Goal: Information Seeking & Learning: Find specific fact

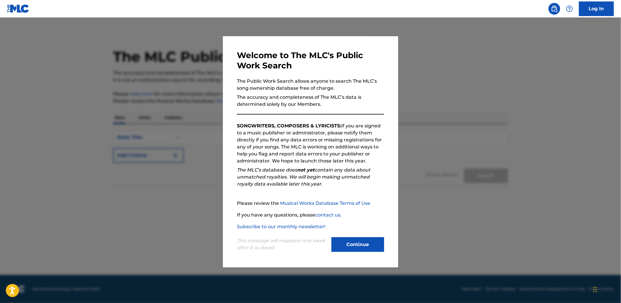
click at [365, 242] on button "Continue" at bounding box center [358, 244] width 53 height 15
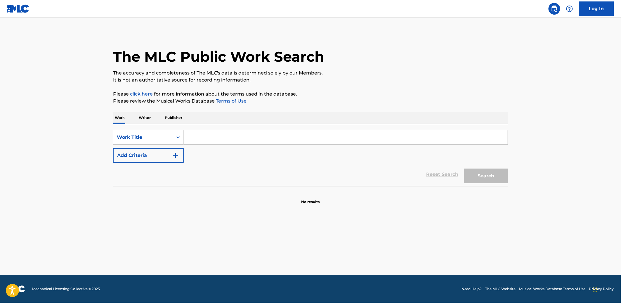
click at [205, 135] on input "Search Form" at bounding box center [346, 137] width 324 height 14
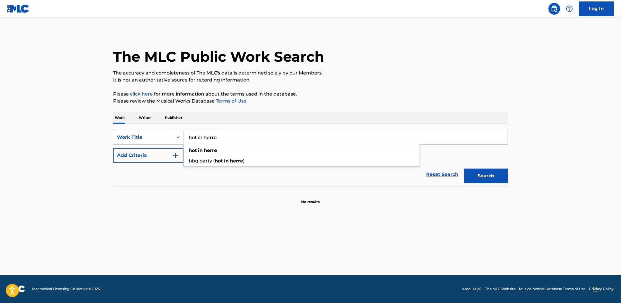
click at [246, 137] on input "hot in herre" at bounding box center [346, 137] width 324 height 14
type input "hot in herre"
click at [491, 165] on div "Search" at bounding box center [484, 174] width 47 height 23
click at [490, 174] on button "Search" at bounding box center [486, 176] width 44 height 15
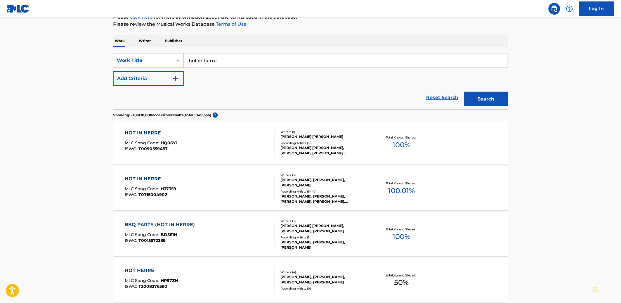
scroll to position [78, 0]
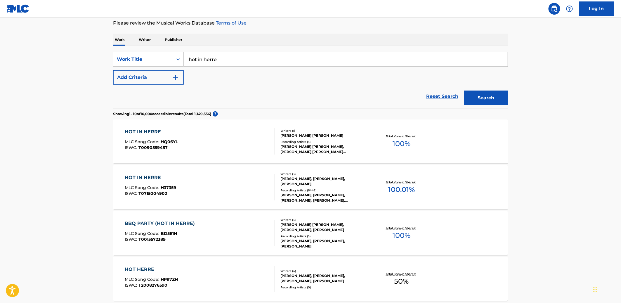
click at [327, 181] on div "[PERSON_NAME], [PERSON_NAME], [PERSON_NAME]" at bounding box center [324, 181] width 88 height 11
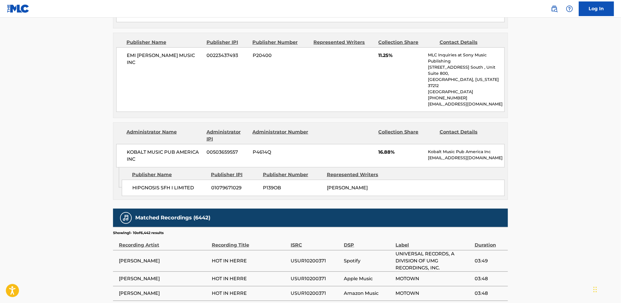
scroll to position [1087, 0]
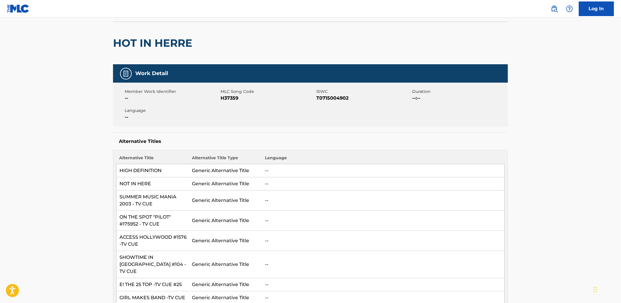
scroll to position [0, 0]
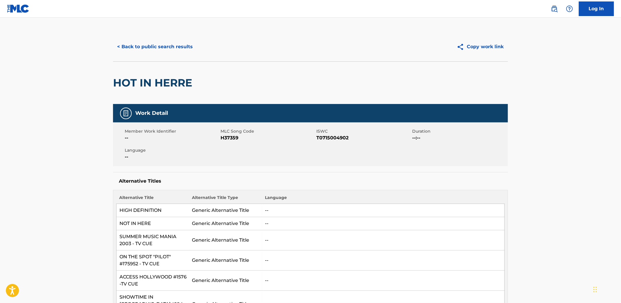
click at [271, 81] on div "HOT IN HERRE" at bounding box center [310, 82] width 395 height 43
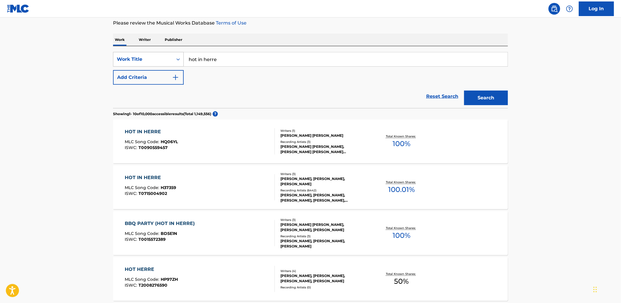
click at [165, 60] on div "Work Title" at bounding box center [143, 59] width 53 height 7
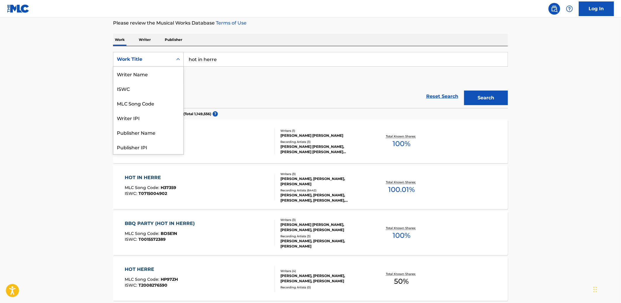
scroll to position [29, 0]
click at [153, 90] on div "Writer IPI" at bounding box center [148, 88] width 70 height 15
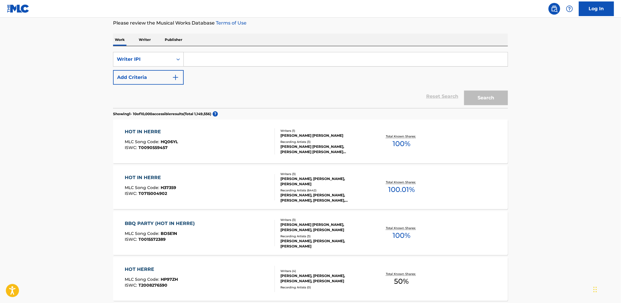
click at [225, 59] on input "Search Form" at bounding box center [346, 59] width 324 height 14
paste input "T9109220680"
type input "T9109220680"
click at [164, 54] on div "Writer IPI" at bounding box center [143, 59] width 60 height 11
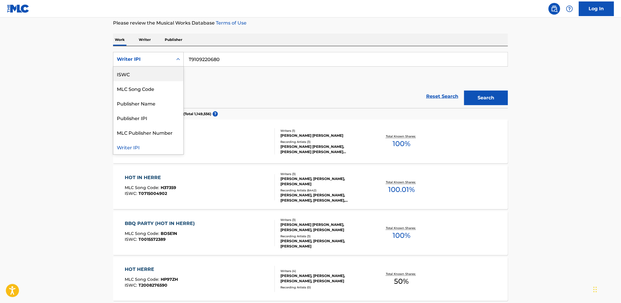
click at [150, 74] on div "ISWC" at bounding box center [148, 74] width 70 height 15
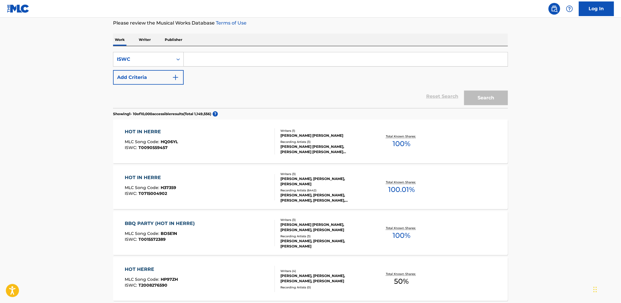
click at [290, 68] on div "SearchWithCriteriadde1cf67-f4d0-4ffe-9b27-ac4b0413e2c1 ISWC Add Criteria" at bounding box center [310, 68] width 395 height 33
click at [287, 60] on input "Search Form" at bounding box center [346, 59] width 324 height 14
paste input "T9109220680"
type input "T9109220680"
click at [481, 107] on div "Search" at bounding box center [484, 96] width 47 height 23
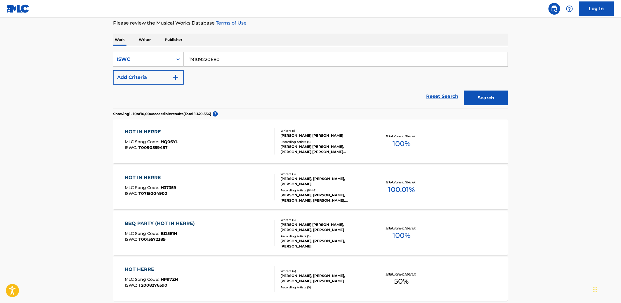
click at [484, 100] on button "Search" at bounding box center [486, 98] width 44 height 15
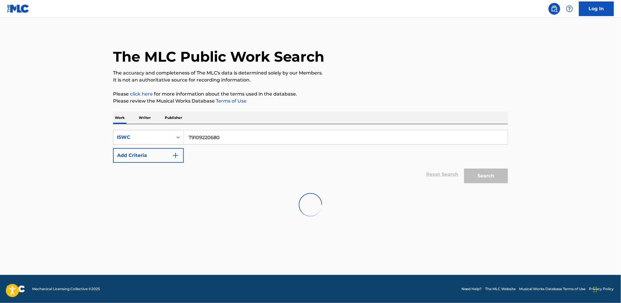
scroll to position [0, 0]
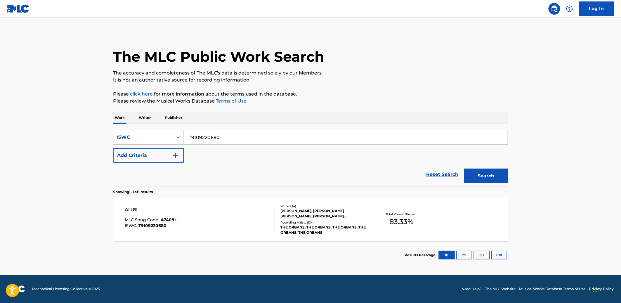
click at [306, 216] on div "[PERSON_NAME], [PERSON_NAME] [PERSON_NAME], [PERSON_NAME] [PERSON_NAME] [PERSON…" at bounding box center [324, 213] width 88 height 11
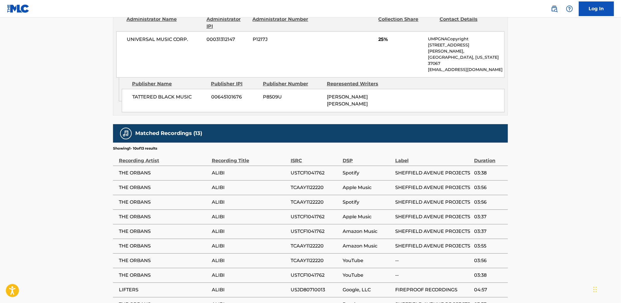
scroll to position [664, 0]
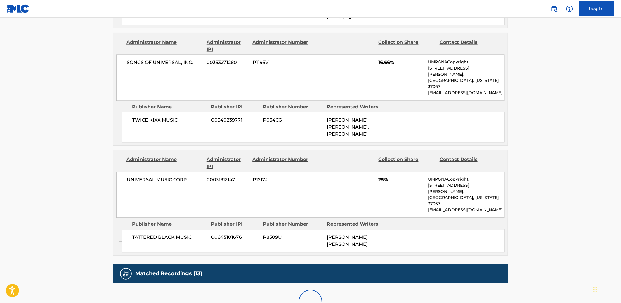
scroll to position [562, 0]
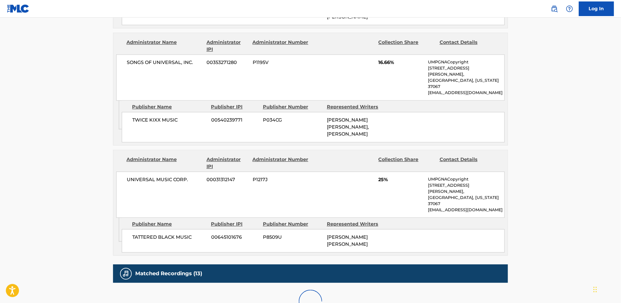
scroll to position [664, 0]
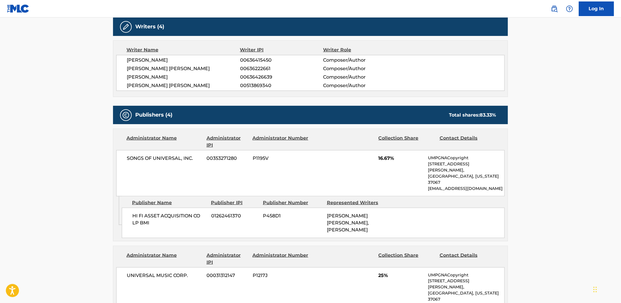
scroll to position [0, 0]
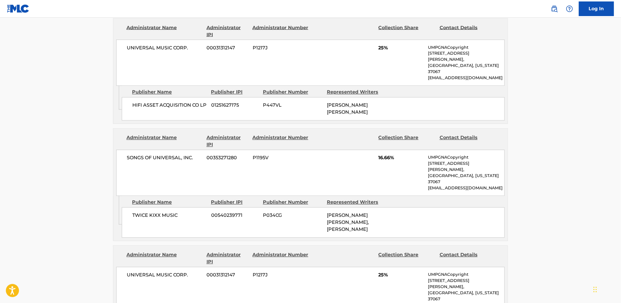
scroll to position [415, 0]
click at [66, 146] on main "< Back to public search results Copy work link ALIBI Work Detail Member Work Id…" at bounding box center [310, 90] width 621 height 976
click at [90, 66] on main "< Back to public search results Copy work link ALIBI Work Detail Member Work Id…" at bounding box center [310, 90] width 621 height 976
